Goal: Task Accomplishment & Management: Use online tool/utility

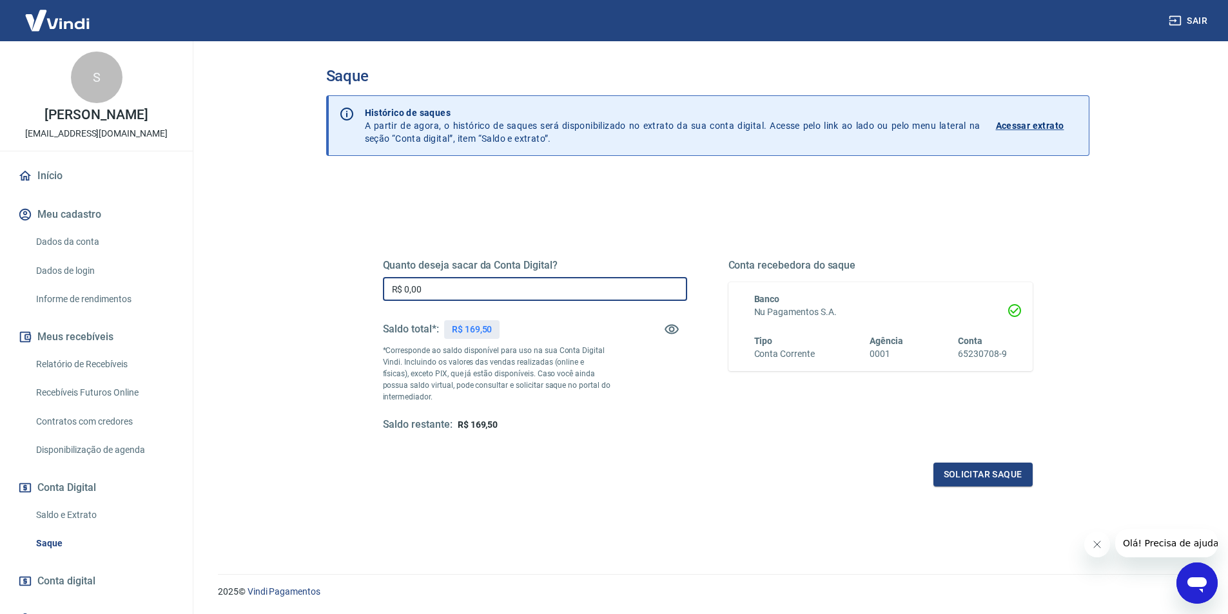
click at [501, 285] on input "R$ 0,00" at bounding box center [535, 289] width 304 height 24
type input "R$ 169,50"
click at [990, 476] on button "Solicitar saque" at bounding box center [982, 475] width 99 height 24
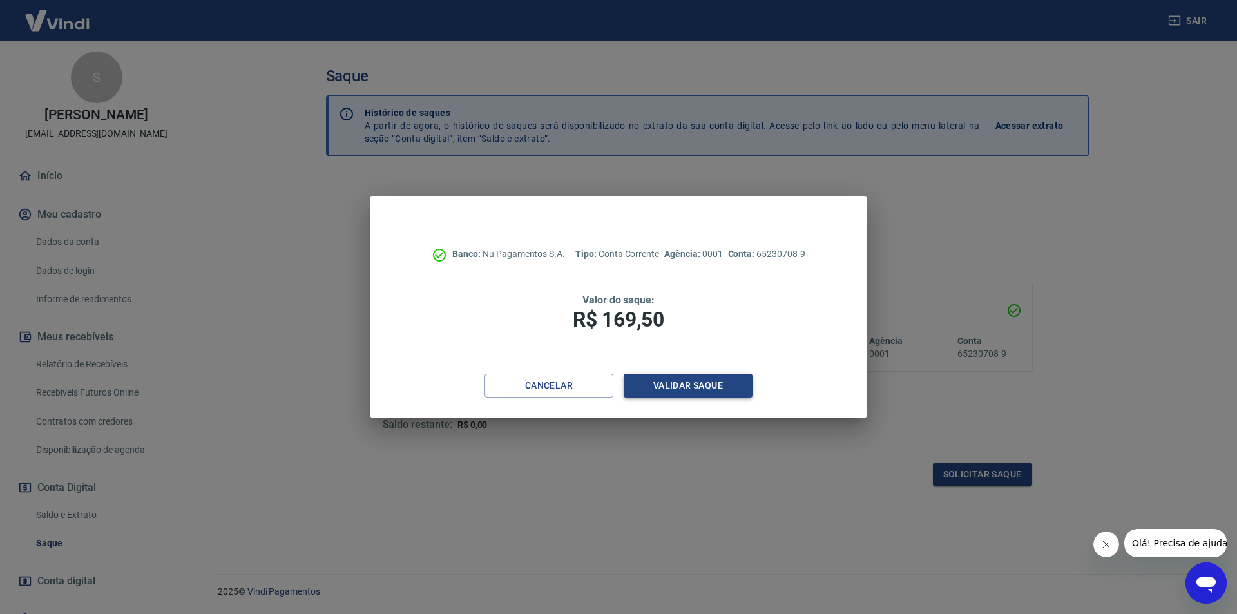
click at [688, 388] on button "Validar saque" at bounding box center [688, 386] width 129 height 24
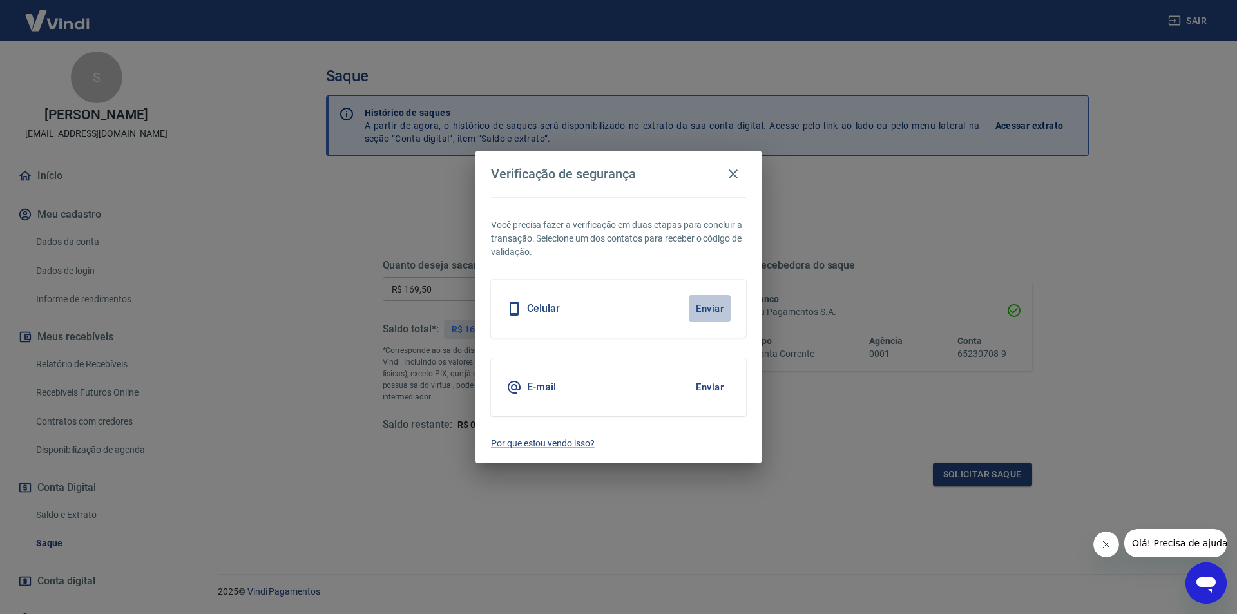
click at [694, 306] on button "Enviar" at bounding box center [710, 308] width 42 height 27
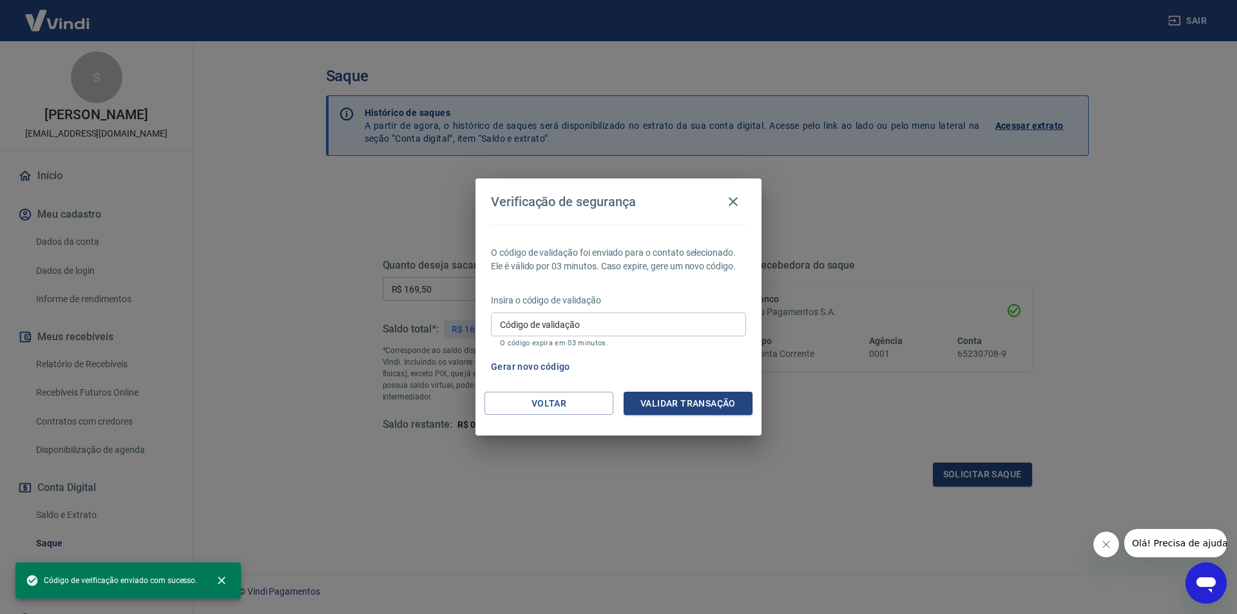
click at [555, 331] on input "Código de validação" at bounding box center [618, 325] width 255 height 24
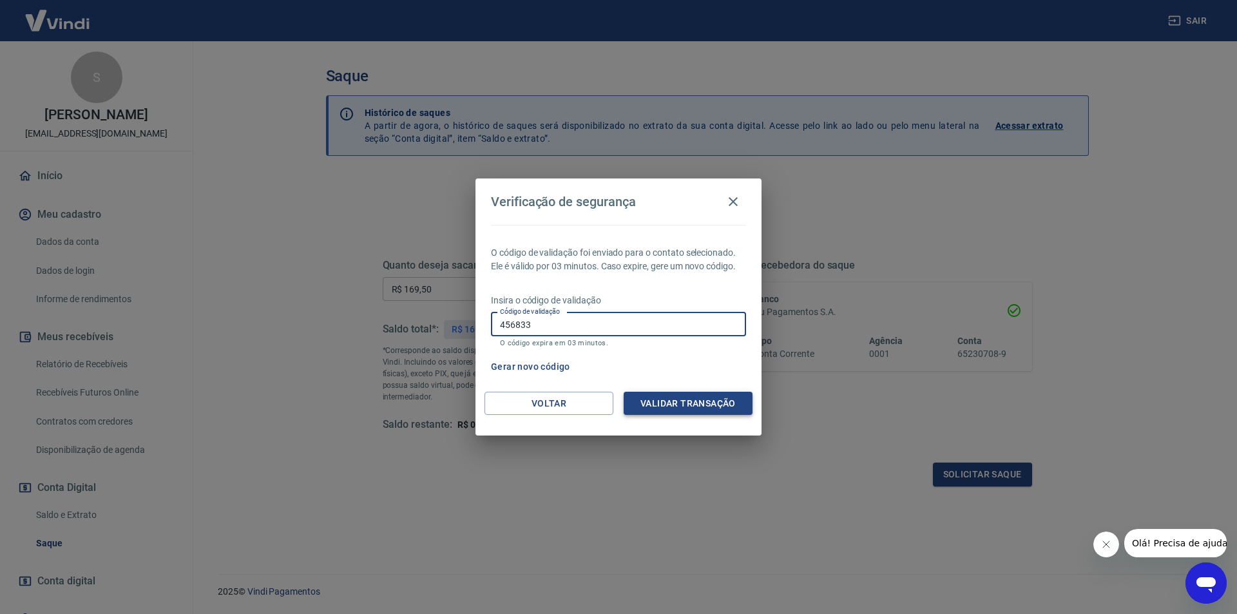
type input "456833"
click at [717, 402] on button "Validar transação" at bounding box center [688, 404] width 129 height 24
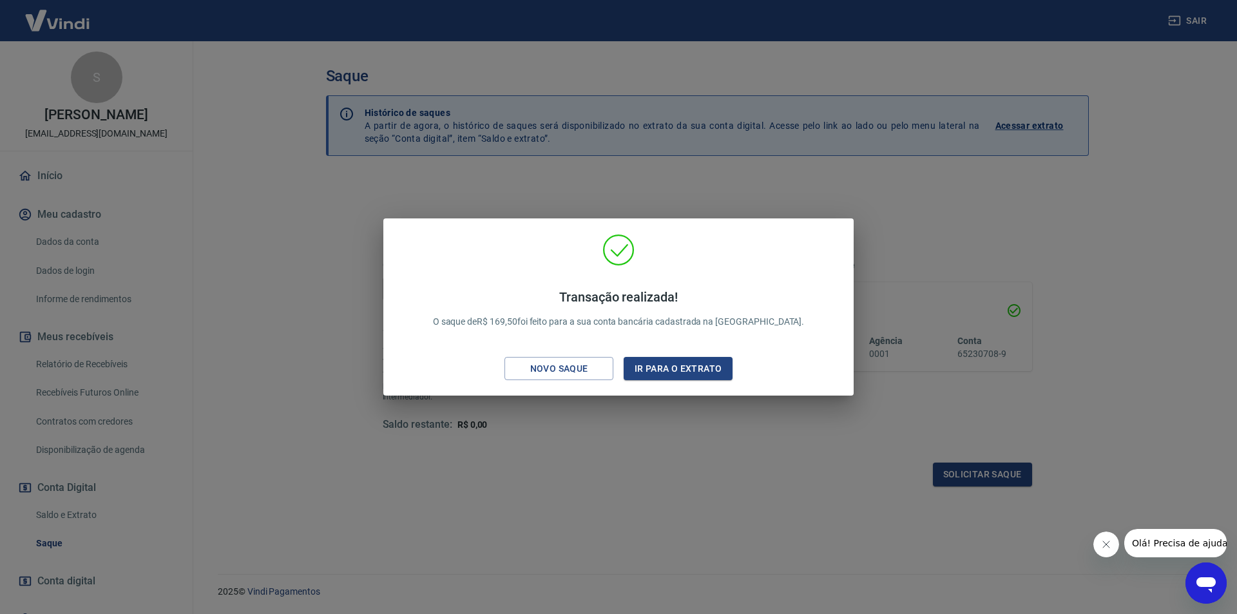
click at [1064, 268] on div "Transação realizada! O saque de R$ 169,50 foi feito para a sua conta bancária c…" at bounding box center [618, 307] width 1237 height 614
